Goal: Find contact information

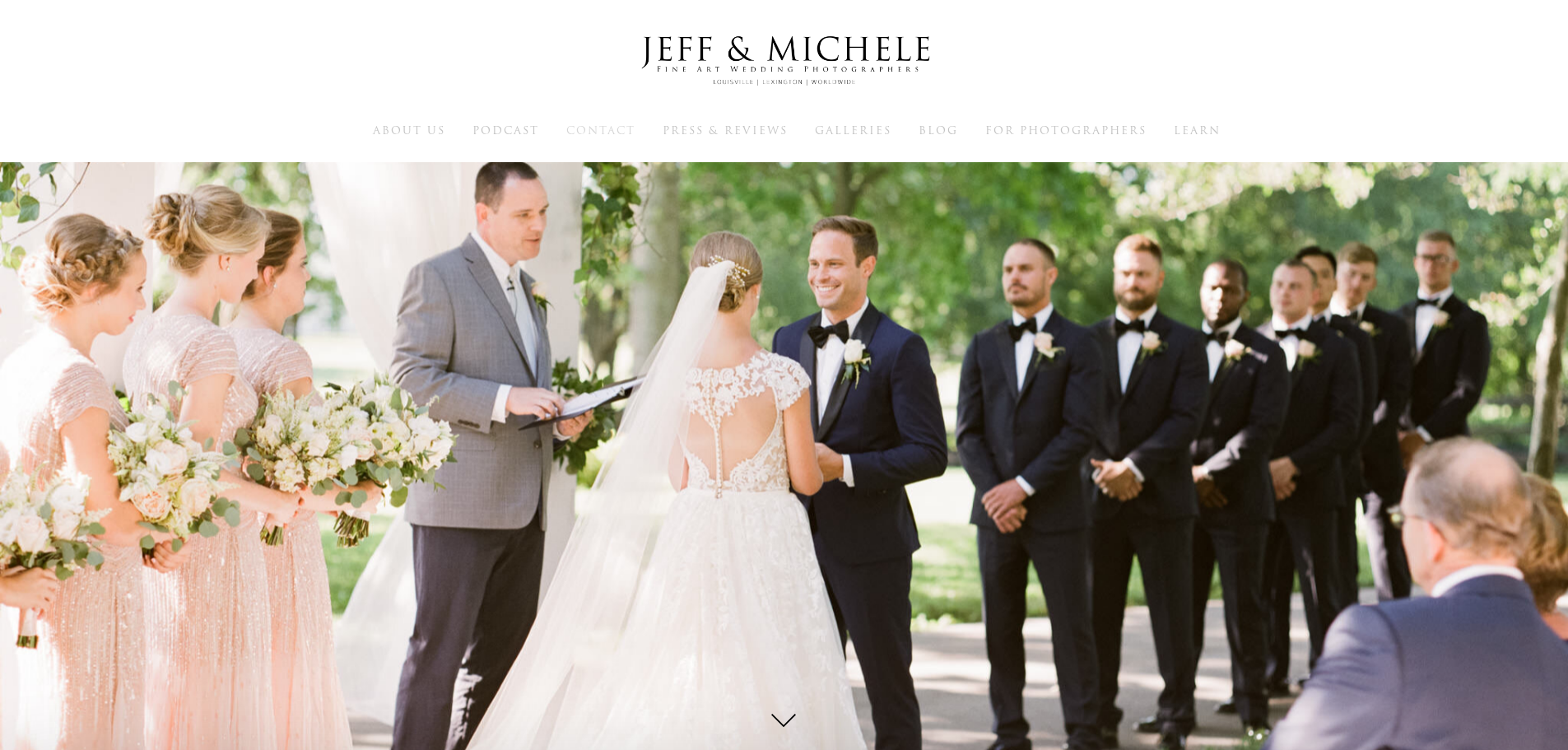
click at [623, 127] on span "Contact" at bounding box center [601, 130] width 69 height 16
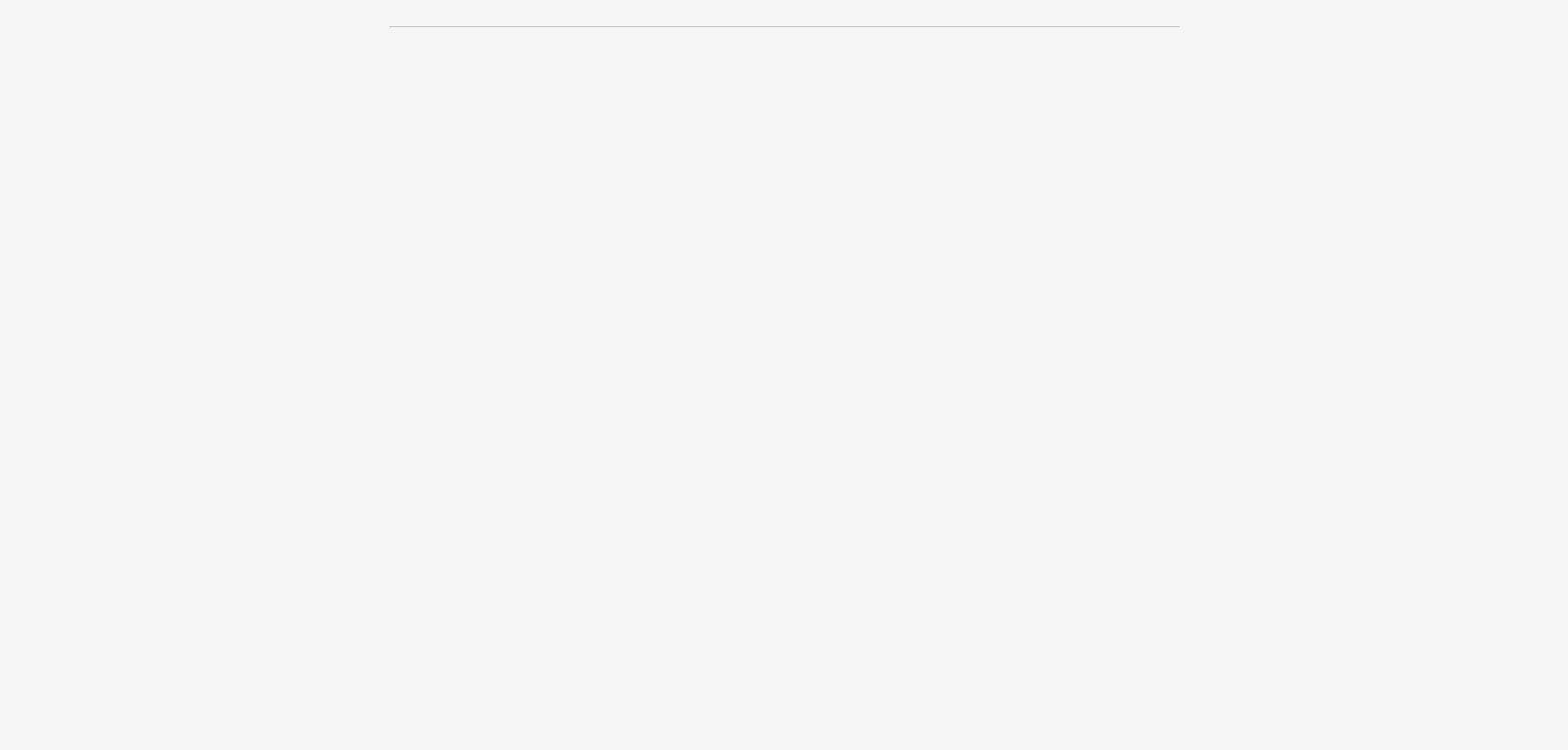
scroll to position [1830, 0]
